Goal: Use online tool/utility: Utilize a website feature to perform a specific function

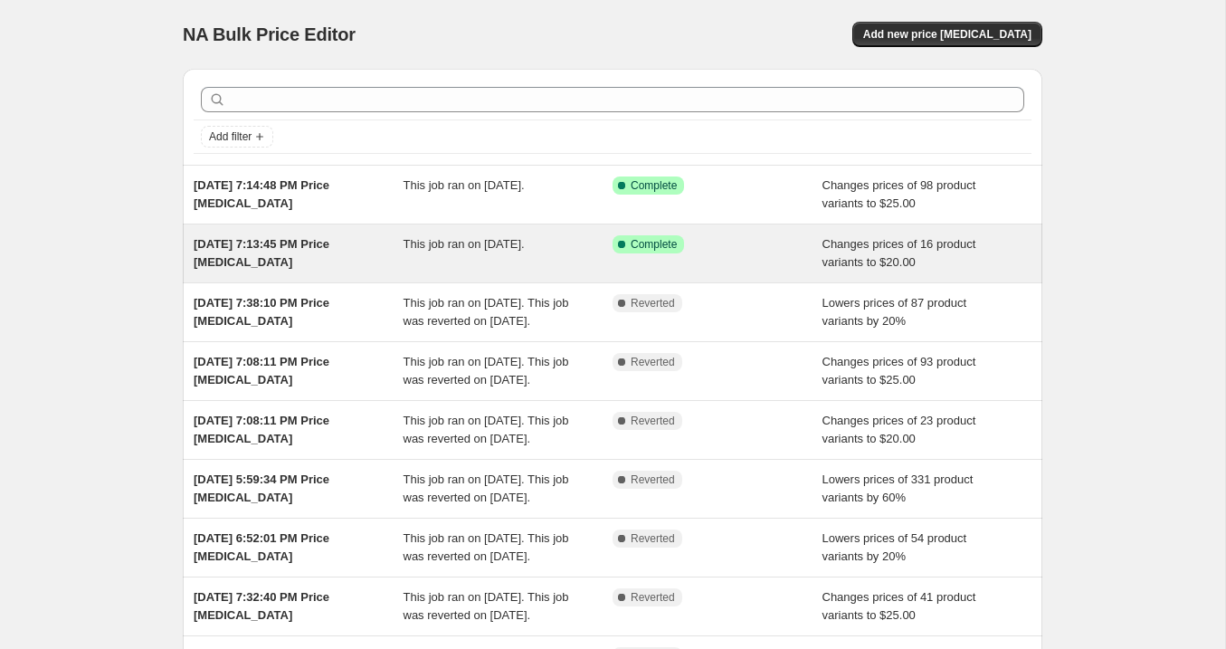
click at [329, 262] on div "[DATE] 7:13:45 PM Price [MEDICAL_DATA]" at bounding box center [299, 253] width 210 height 36
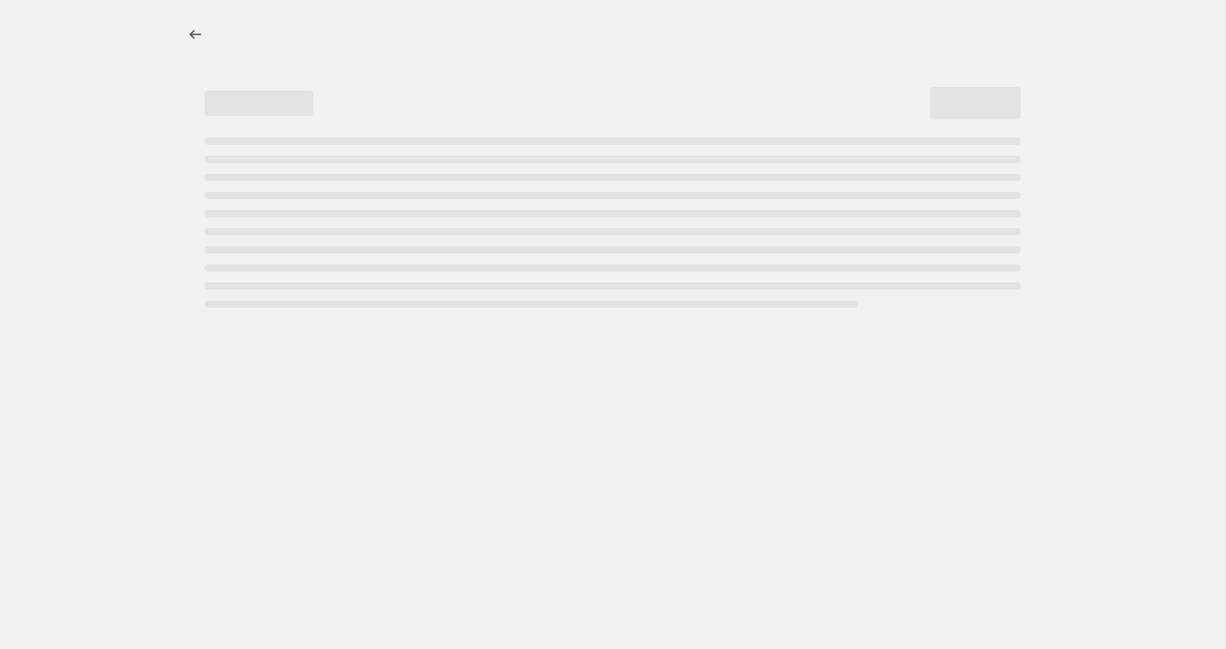
select select "no_change"
select select "collection"
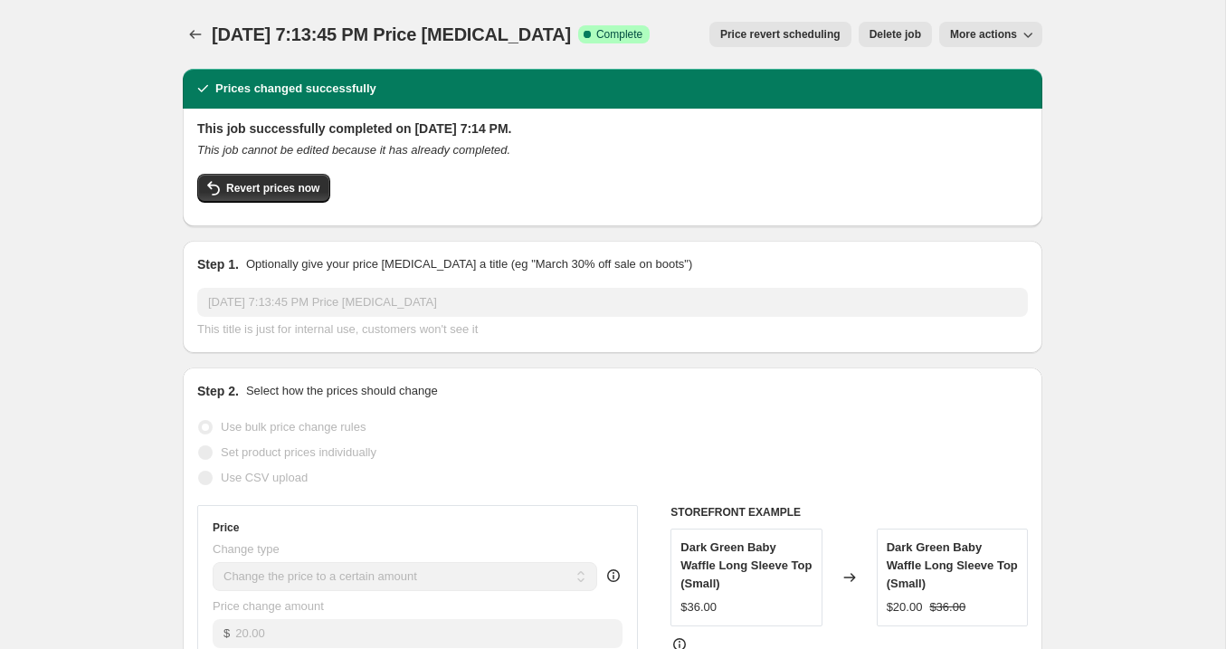
click at [302, 205] on div "Revert prices now" at bounding box center [612, 193] width 831 height 38
click at [303, 187] on span "Revert prices now" at bounding box center [272, 188] width 93 height 14
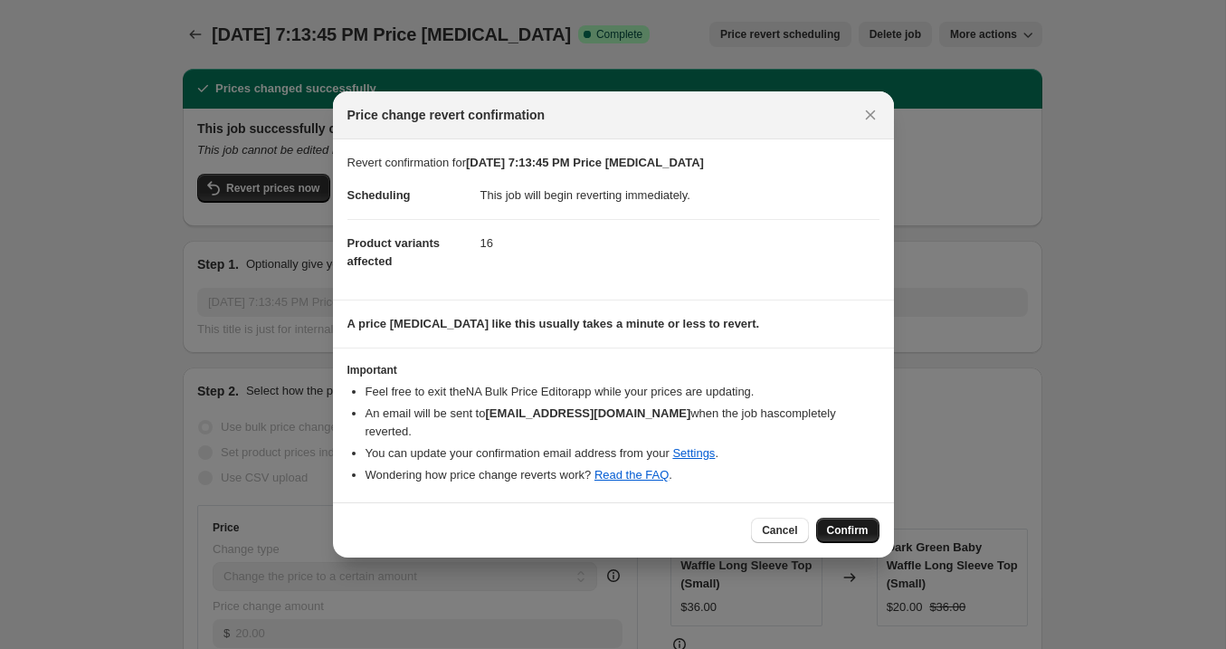
click at [845, 526] on span "Confirm" at bounding box center [848, 530] width 42 height 14
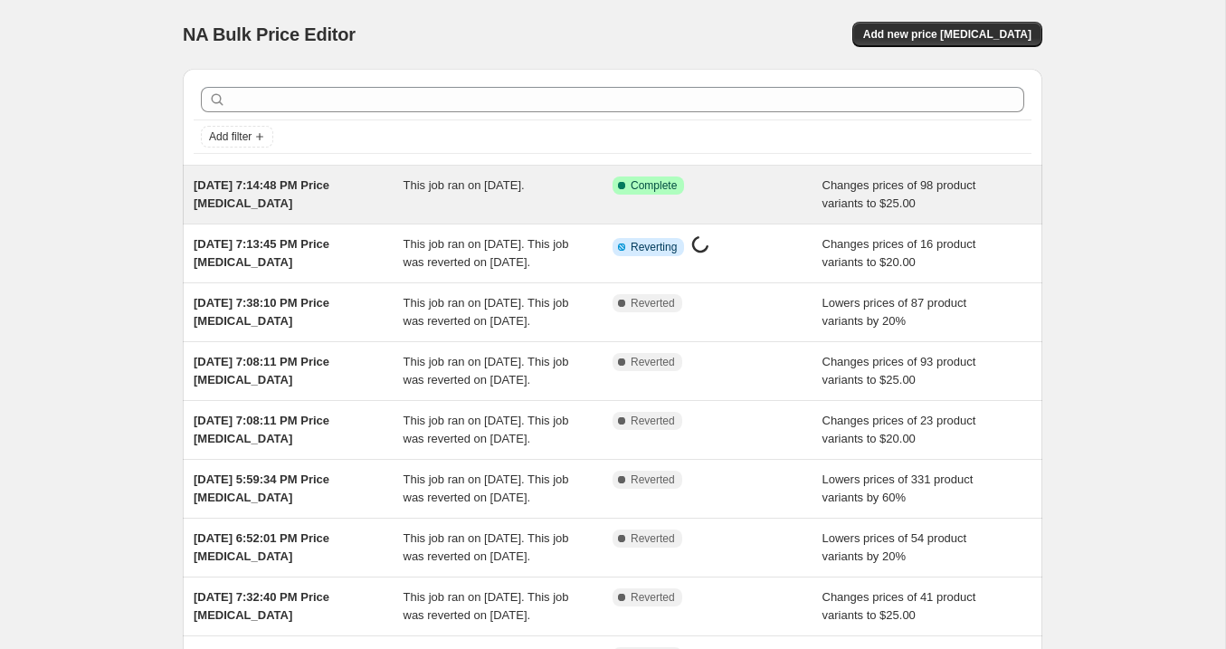
click at [385, 213] on div "[DATE] 7:14:48 PM Price [MEDICAL_DATA] This job ran on [DATE]. Success Complete…" at bounding box center [613, 195] width 860 height 58
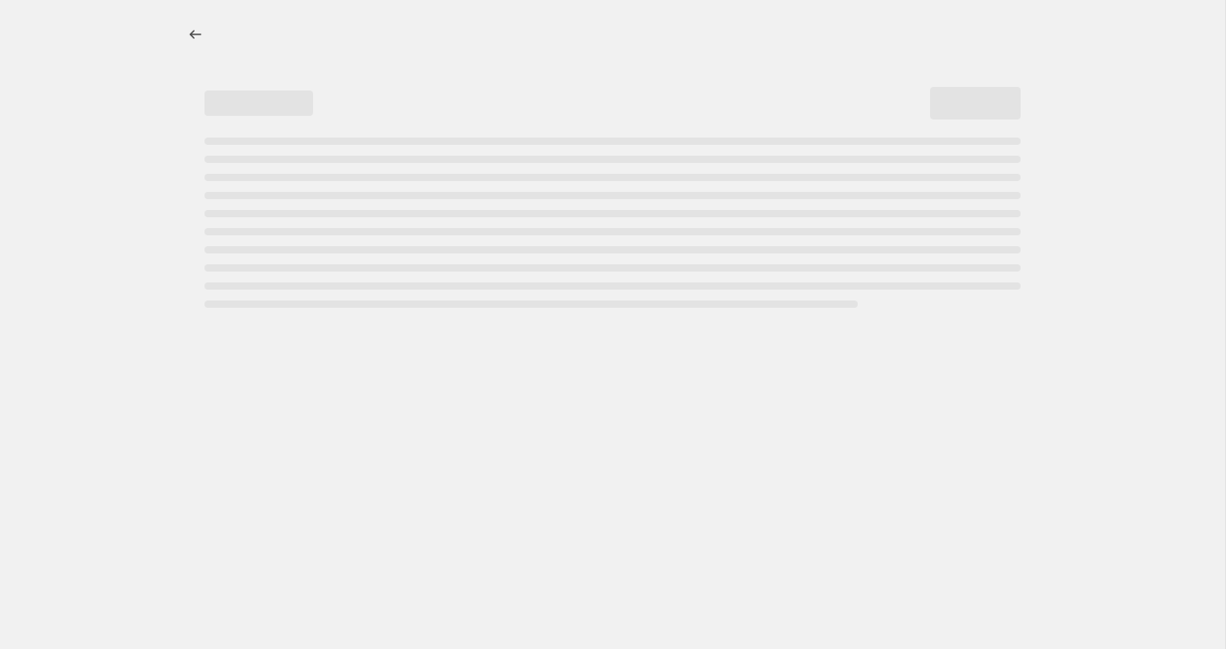
select select "percentage"
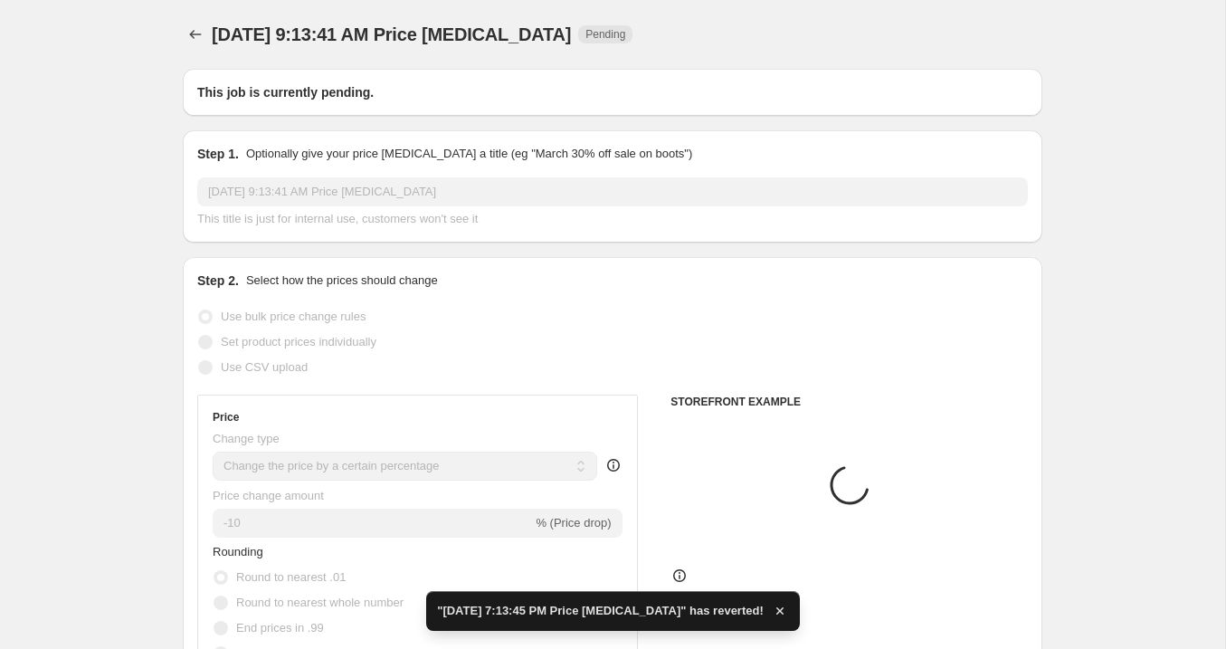
type input "[DATE] 7:14:48 PM Price [MEDICAL_DATA]"
select select "to"
select select "no_change"
radio input "false"
radio input "true"
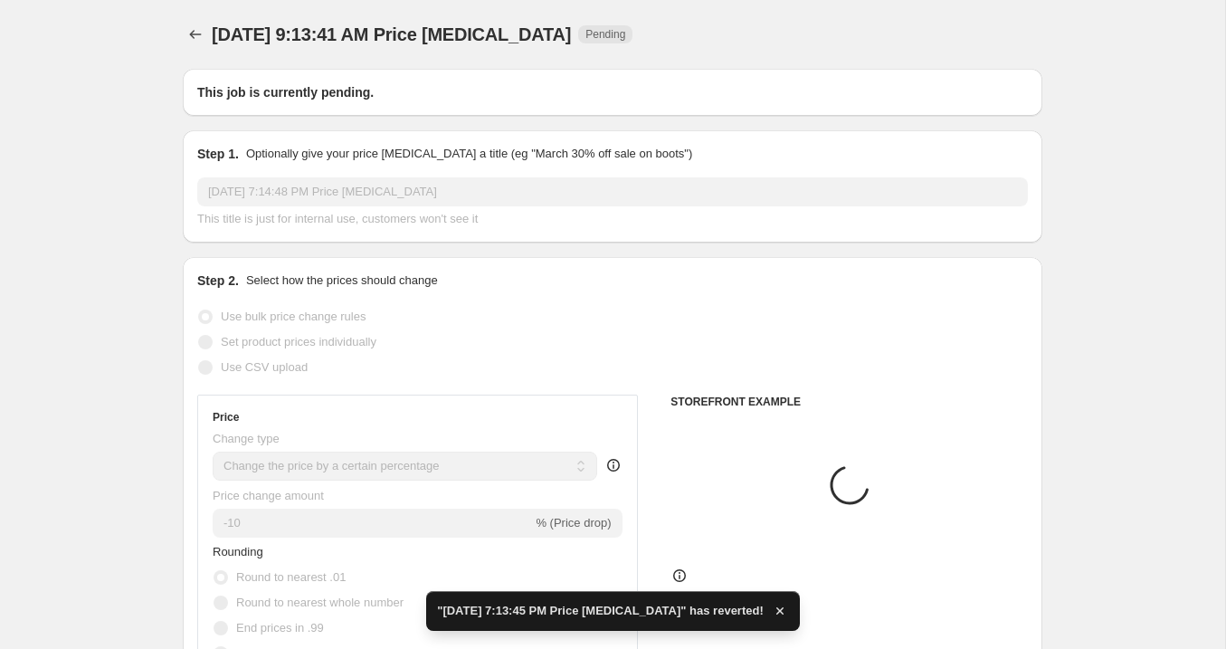
select select "collection"
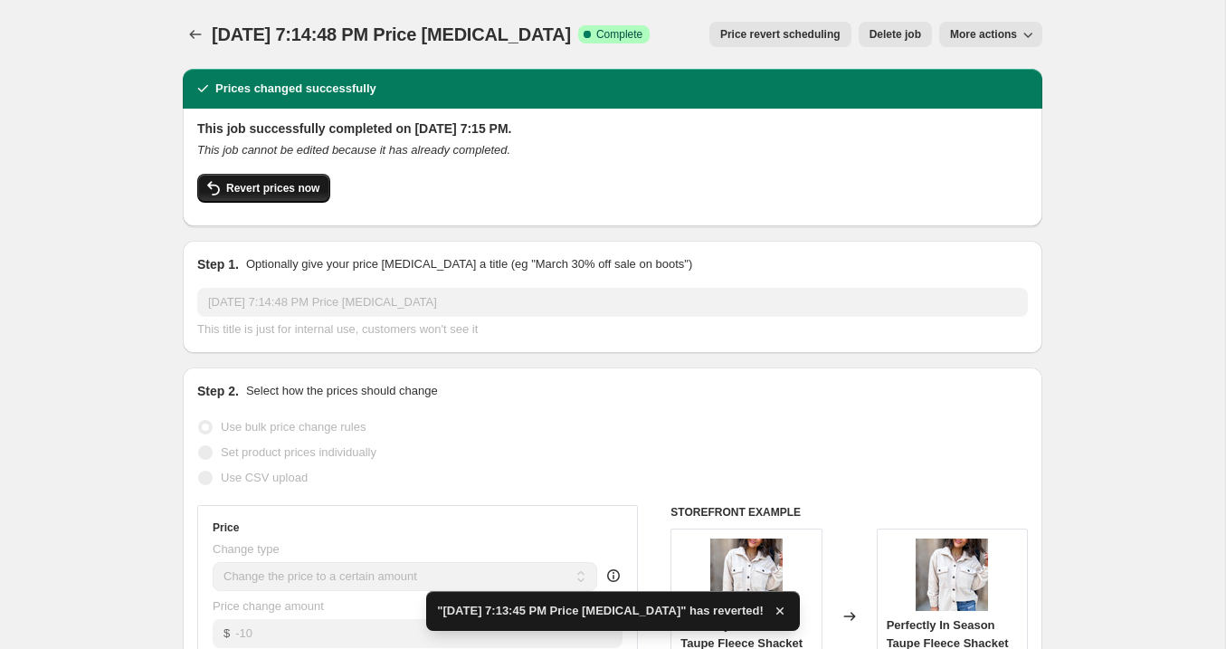
click at [284, 186] on span "Revert prices now" at bounding box center [272, 188] width 93 height 14
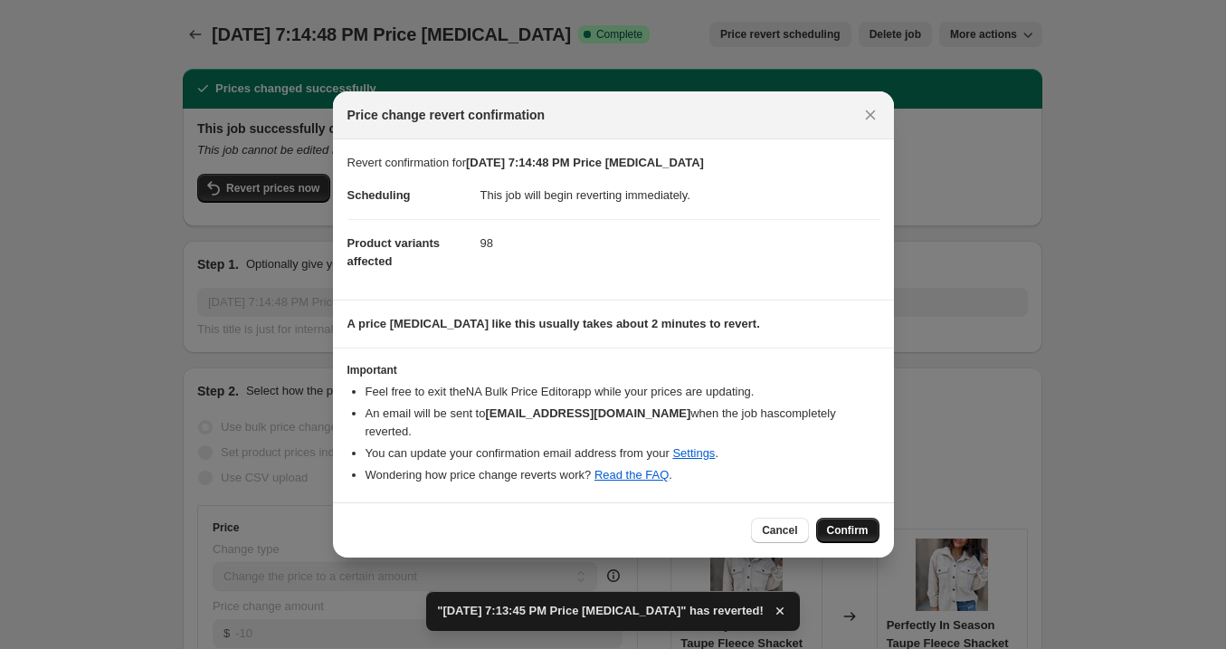
click at [842, 523] on span "Confirm" at bounding box center [848, 530] width 42 height 14
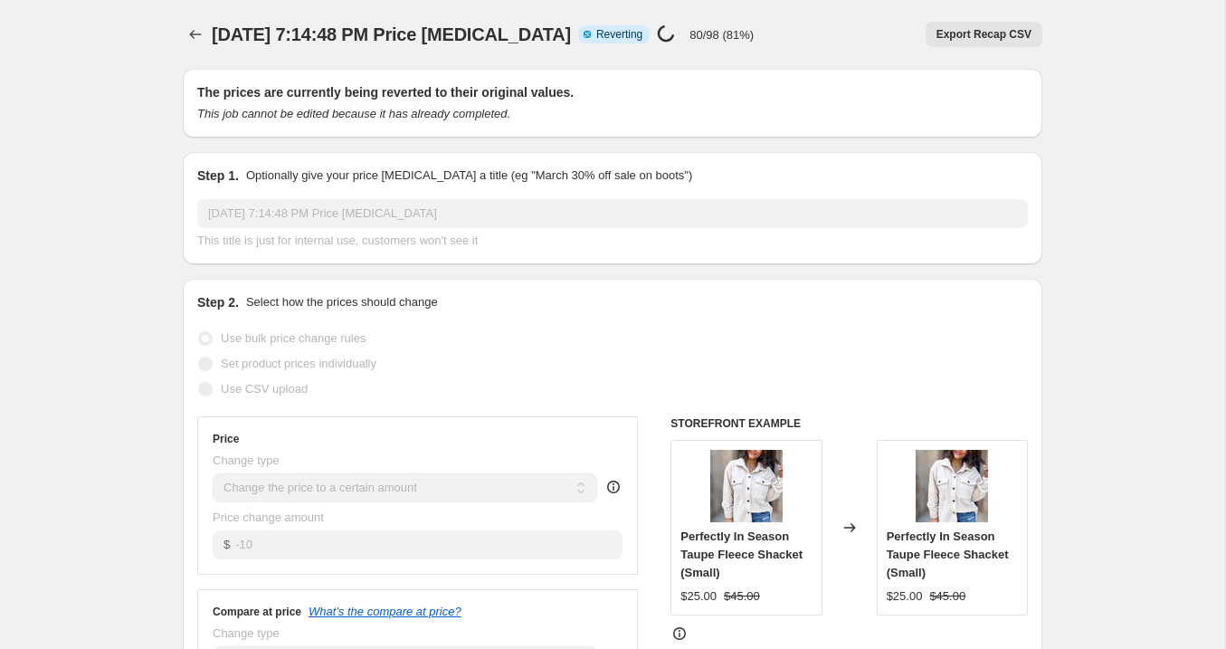
select select "no_change"
select select "collection"
